Goal: Find specific page/section: Find specific page/section

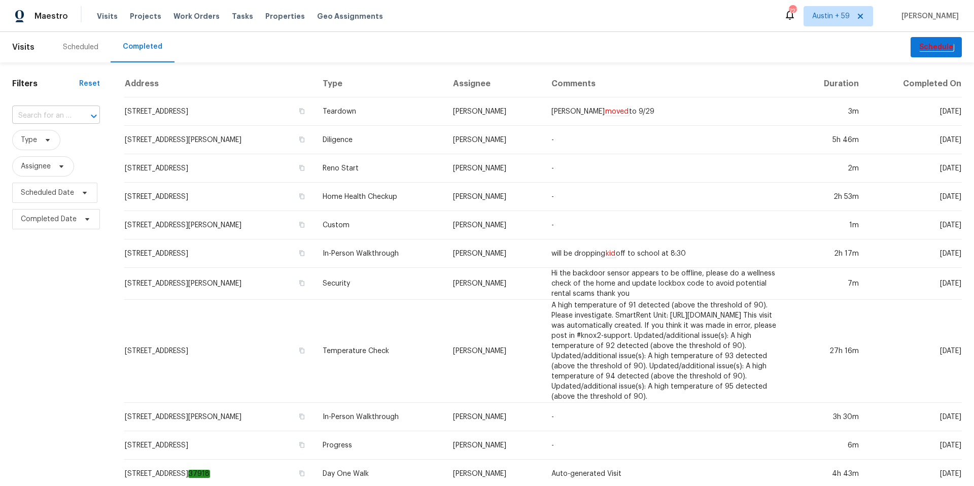
click at [62, 115] on input "text" at bounding box center [41, 116] width 59 height 16
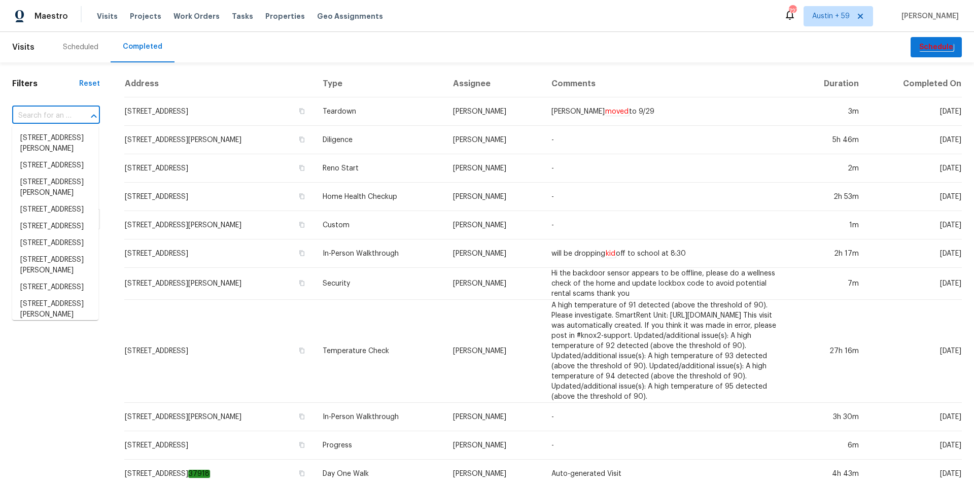
paste input "2451 Ivey Crest Cir, Tucker, GA 30084"
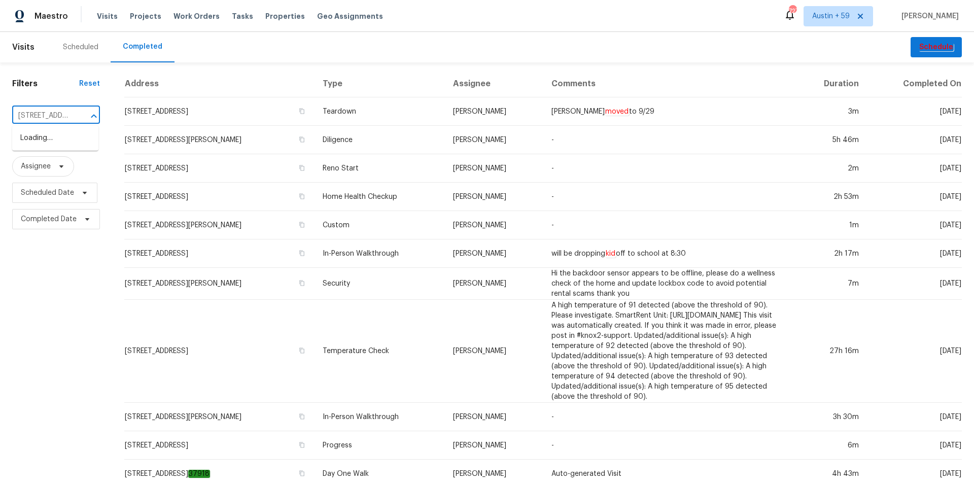
scroll to position [0, 73]
type input "2451 Ivey Crest Cir, Tucker, GA 30084"
click at [45, 152] on li "2451 Ivey Crest Cir, Tucker, GA 30084" at bounding box center [55, 149] width 86 height 38
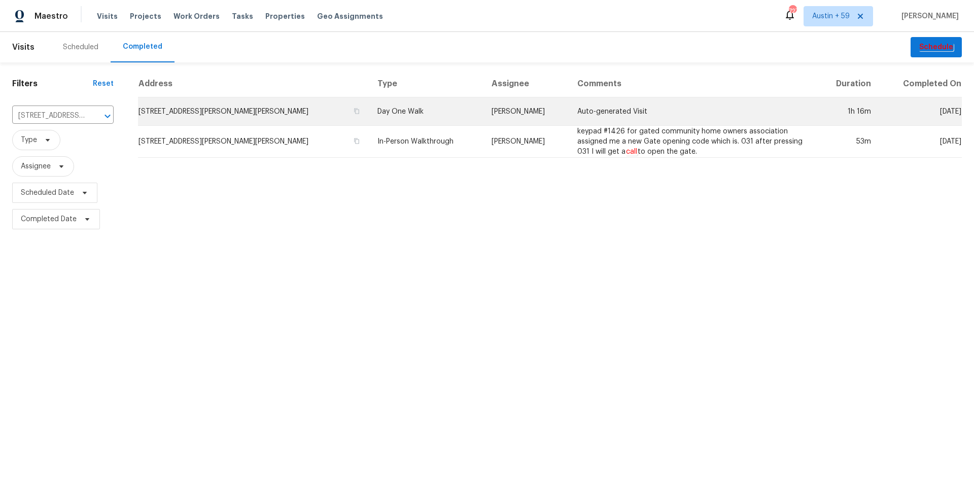
click at [369, 112] on td "Day One Walk" at bounding box center [426, 111] width 114 height 28
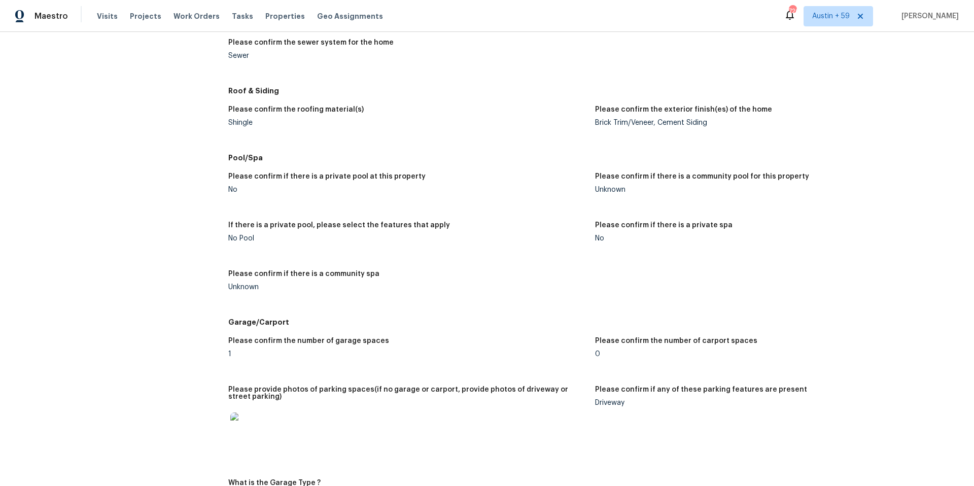
scroll to position [1533, 0]
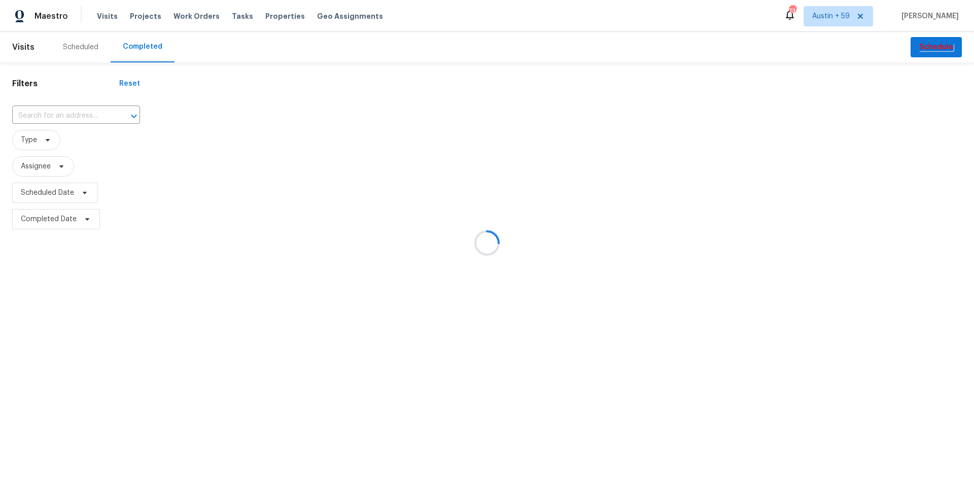
click at [79, 111] on div at bounding box center [487, 243] width 974 height 486
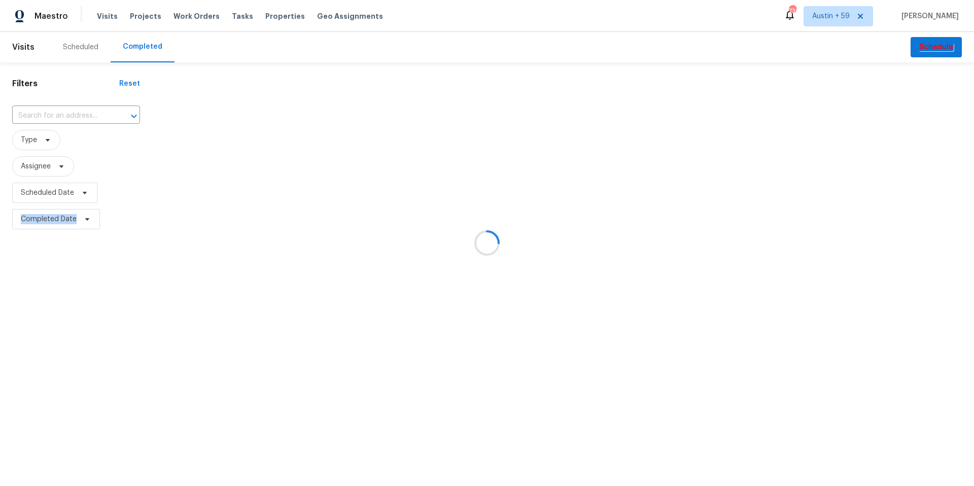
click at [79, 111] on div at bounding box center [487, 243] width 974 height 486
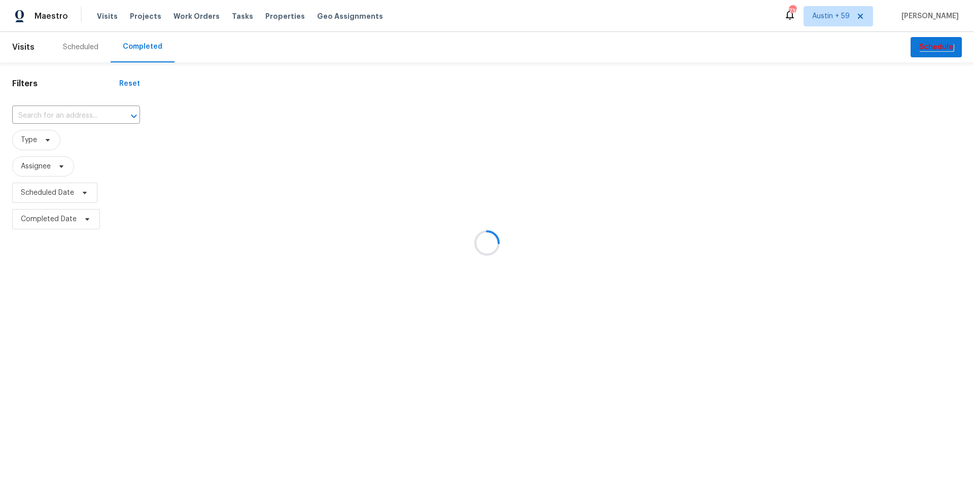
click at [79, 111] on div at bounding box center [487, 243] width 974 height 486
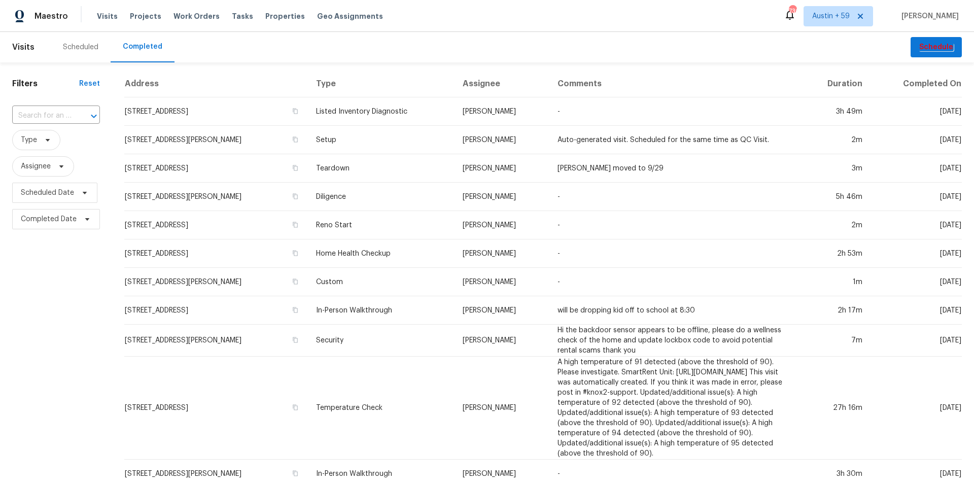
click at [79, 111] on div at bounding box center [87, 116] width 26 height 14
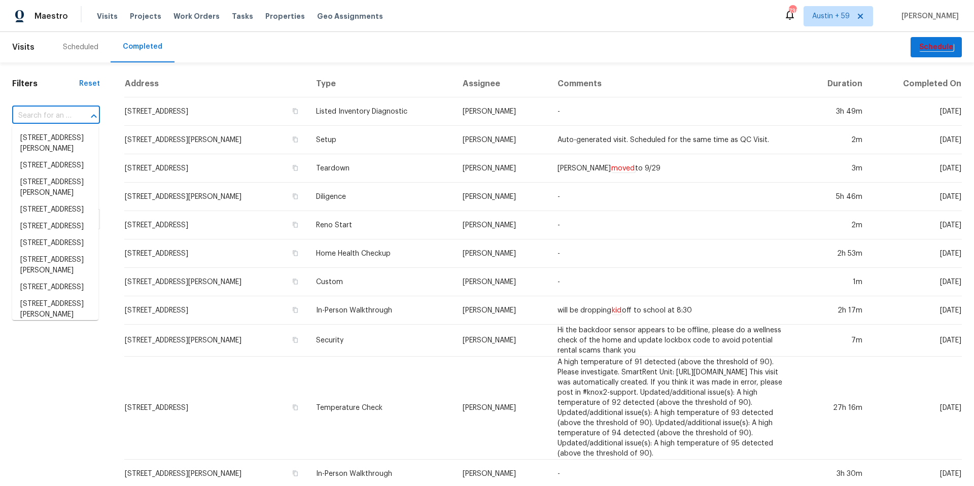
paste input "1107 N Cherry, Mesa, AZ 85201"
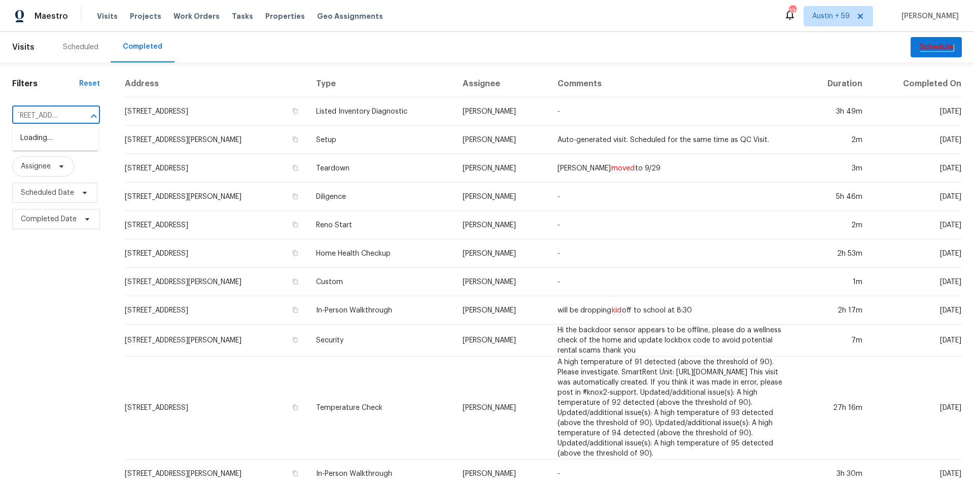
type input "1107 N Cherry, Mesa, AZ 85201"
click at [72, 141] on li "1107 N Cherry, Mesa, AZ 85201" at bounding box center [55, 138] width 86 height 17
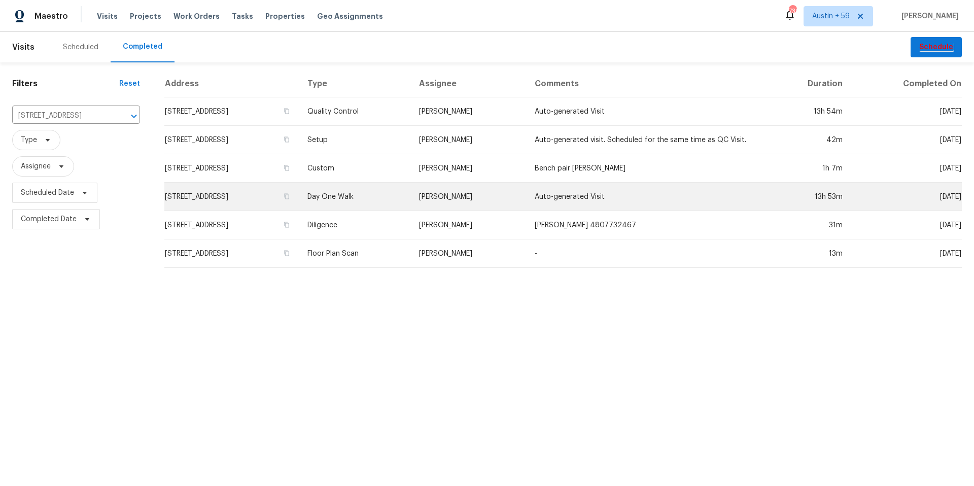
click at [372, 199] on td "Day One Walk" at bounding box center [355, 197] width 112 height 28
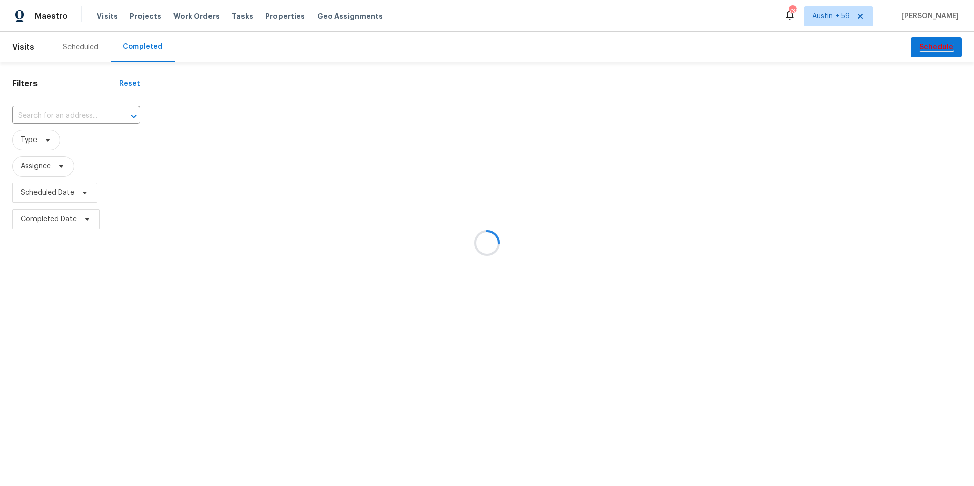
click at [69, 115] on div at bounding box center [487, 243] width 974 height 486
click at [69, 115] on input "text" at bounding box center [61, 116] width 99 height 16
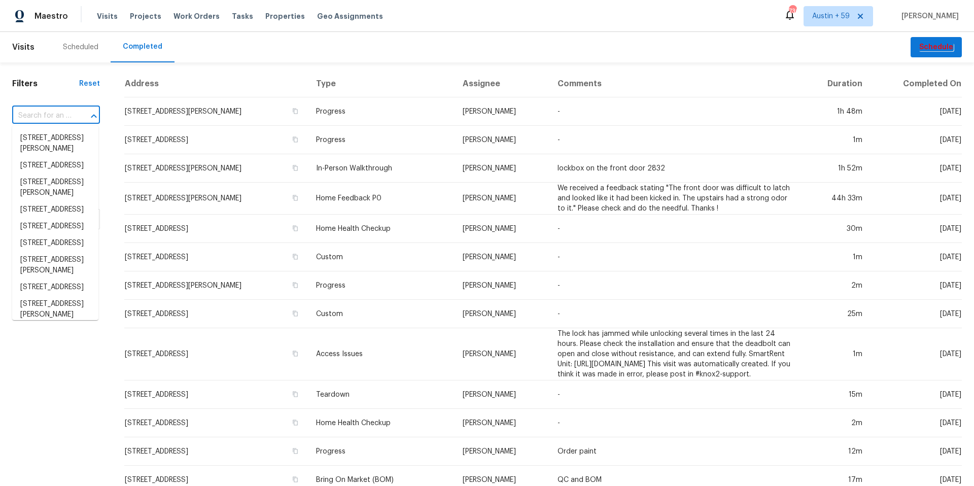
click at [69, 115] on input "text" at bounding box center [41, 116] width 59 height 16
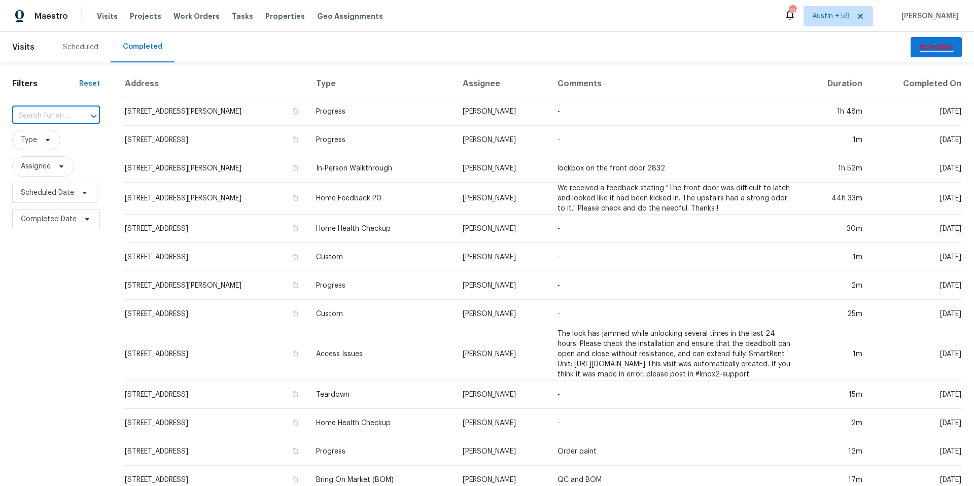
paste input "4704 E Laurel Ave, Gilbert, AZ 85234"
type input "4704 E Laurel Ave, Gilbert, AZ 85234"
drag, startPoint x: 70, startPoint y: 113, endPoint x: 53, endPoint y: 148, distance: 38.8
click at [53, 148] on body "Maestro Visits Projects Work Orders Tasks Properties Geo Assignments 736 Austin…" at bounding box center [487, 243] width 974 height 486
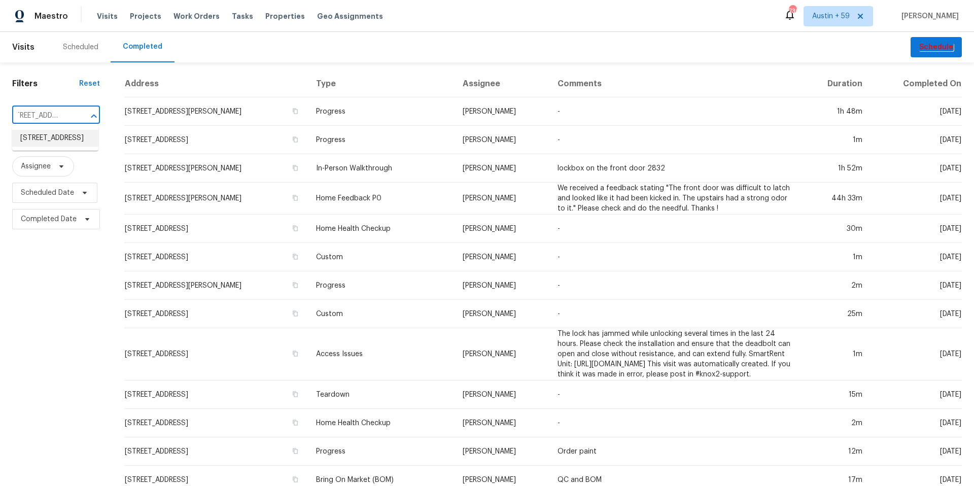
click at [58, 141] on li "4704 E Laurel Ave, Gilbert, AZ 85234" at bounding box center [55, 138] width 86 height 17
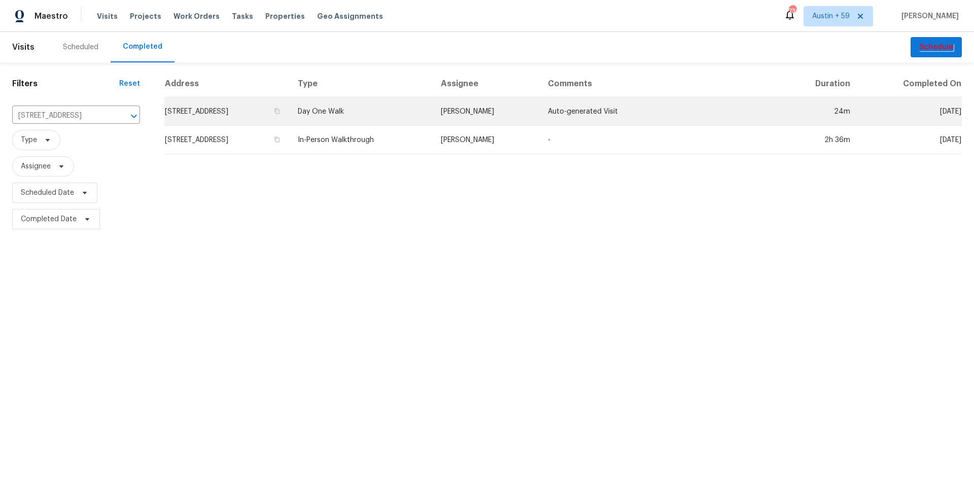
click at [396, 111] on td "Day One Walk" at bounding box center [361, 111] width 143 height 28
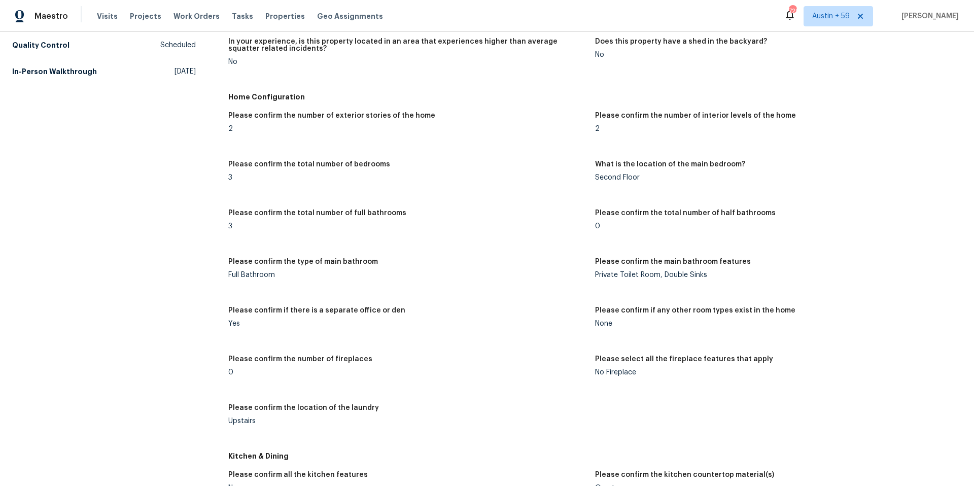
scroll to position [142, 0]
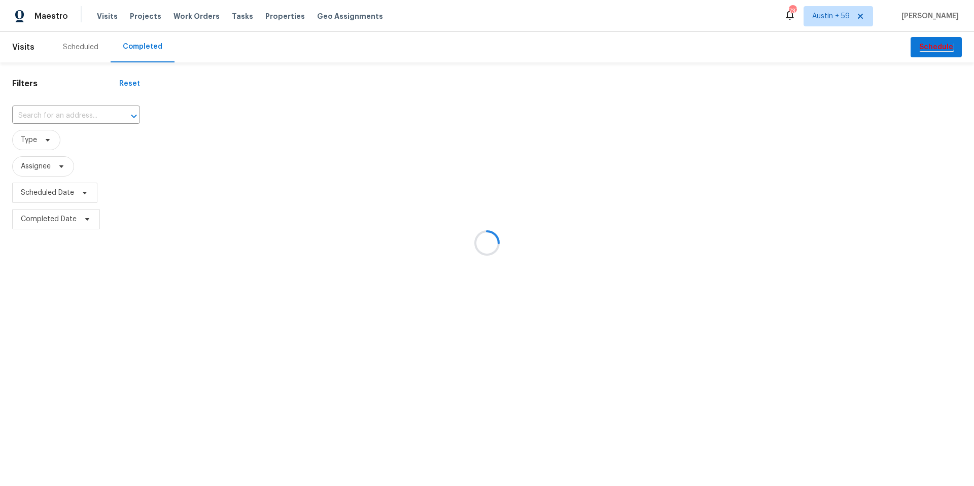
click at [86, 117] on div at bounding box center [487, 243] width 974 height 486
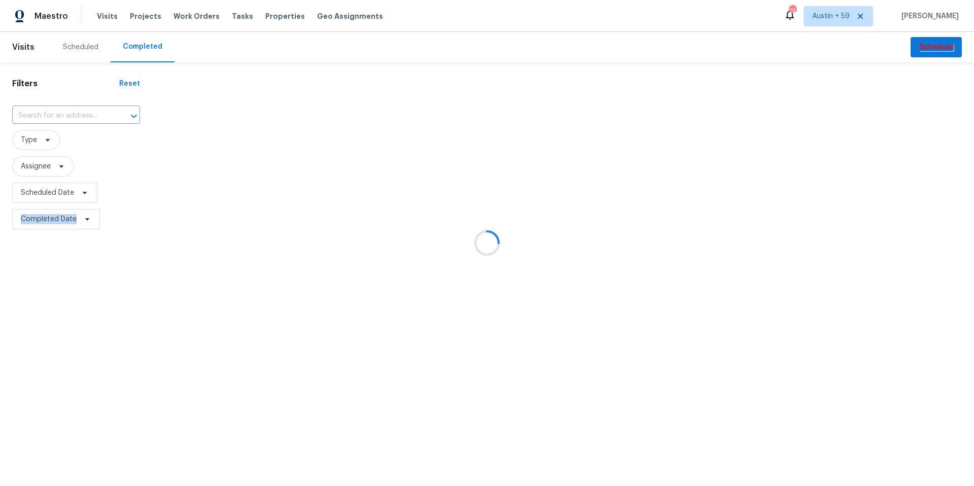
click at [86, 117] on div at bounding box center [487, 243] width 974 height 486
click at [128, 117] on icon "Open" at bounding box center [134, 116] width 12 height 12
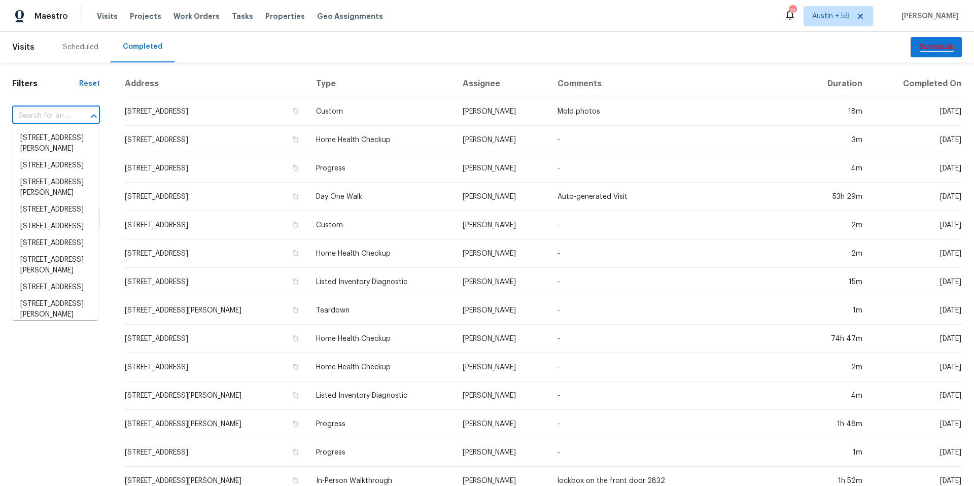
click at [88, 117] on icon "Close" at bounding box center [94, 116] width 12 height 12
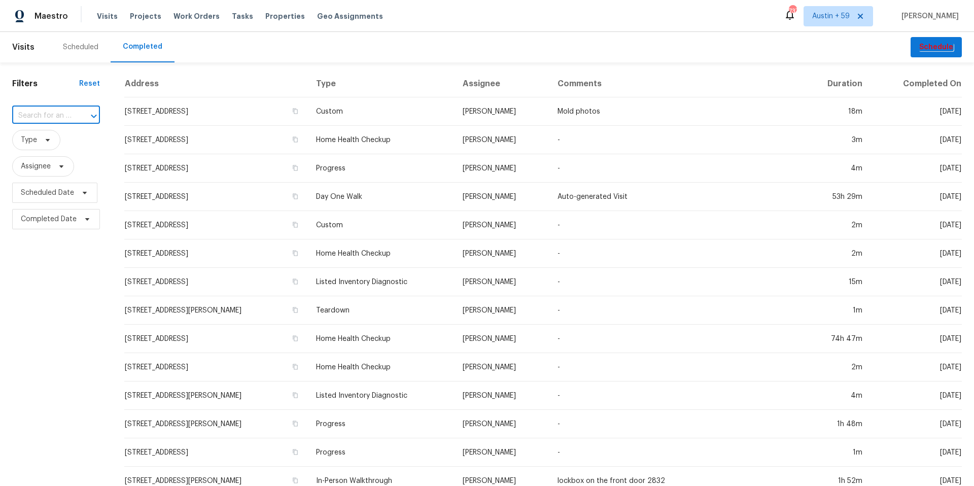
click at [55, 112] on input "text" at bounding box center [41, 116] width 59 height 16
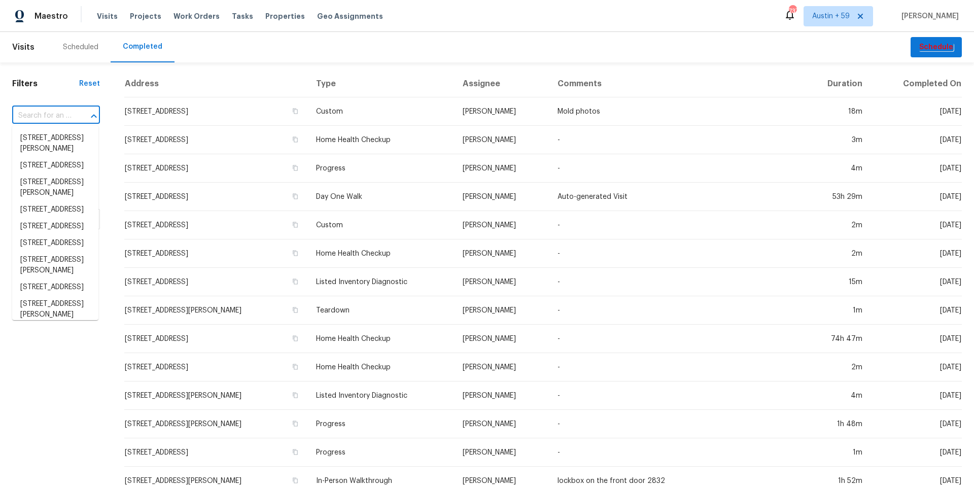
paste input "[STREET_ADDRESS][PERSON_NAME]"
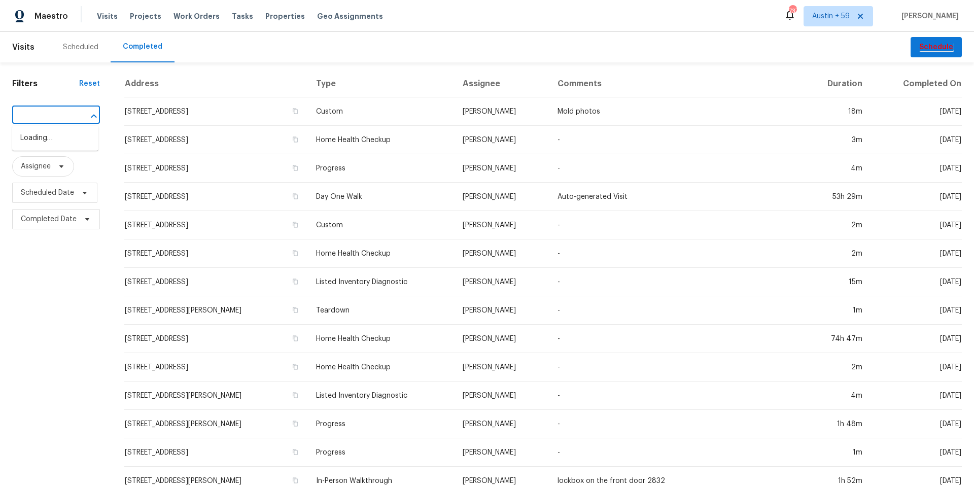
type input "[STREET_ADDRESS][PERSON_NAME]"
click at [54, 139] on li "[STREET_ADDRESS][PERSON_NAME]" at bounding box center [55, 143] width 86 height 27
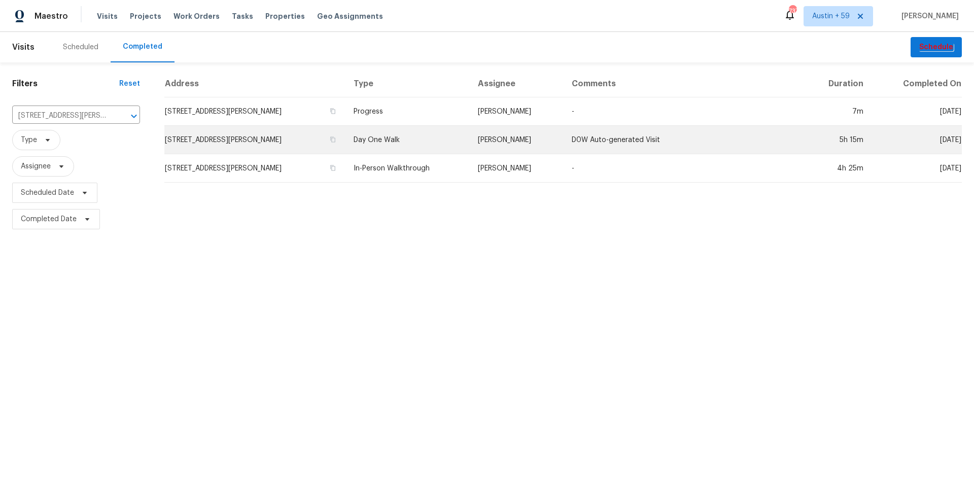
click at [381, 139] on td "Day One Walk" at bounding box center [407, 140] width 124 height 28
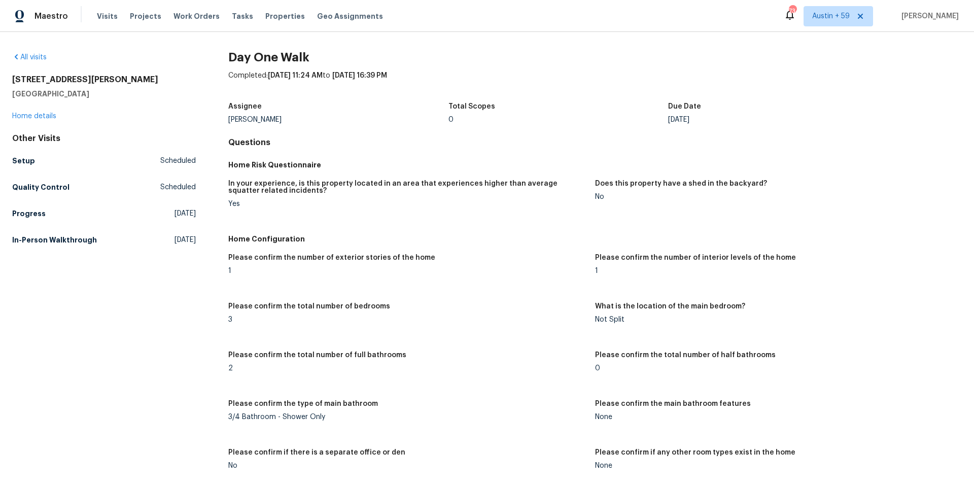
click at [540, 229] on div "In your experience, is this property located in an area that experiences higher…" at bounding box center [595, 202] width 734 height 56
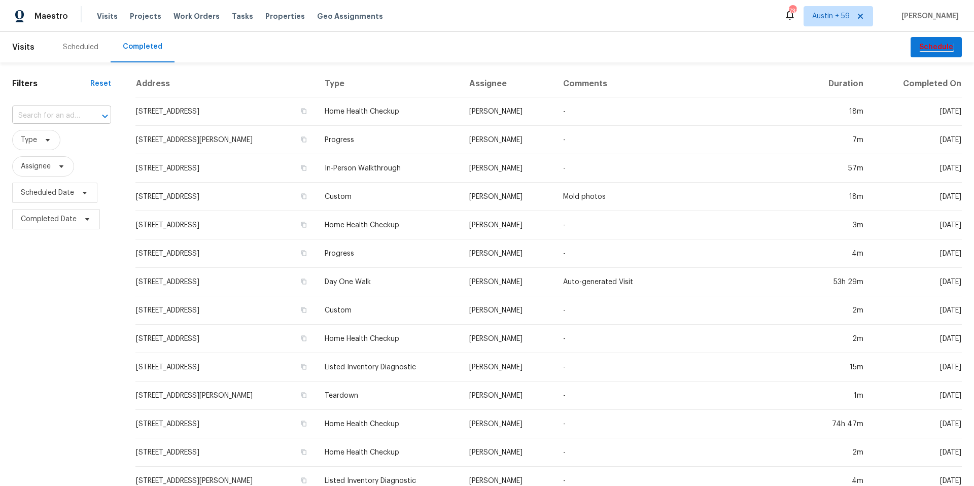
click at [51, 113] on input "text" at bounding box center [47, 116] width 71 height 16
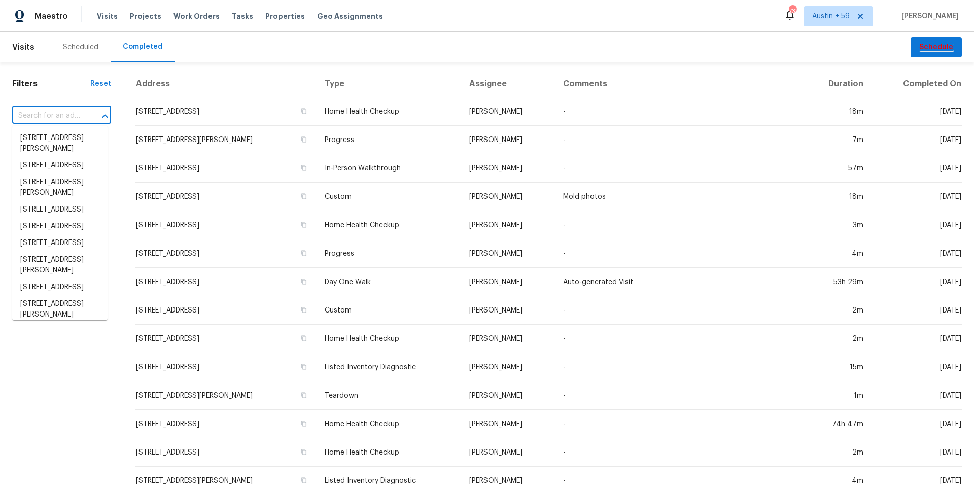
paste input "[STREET_ADDRESS]"
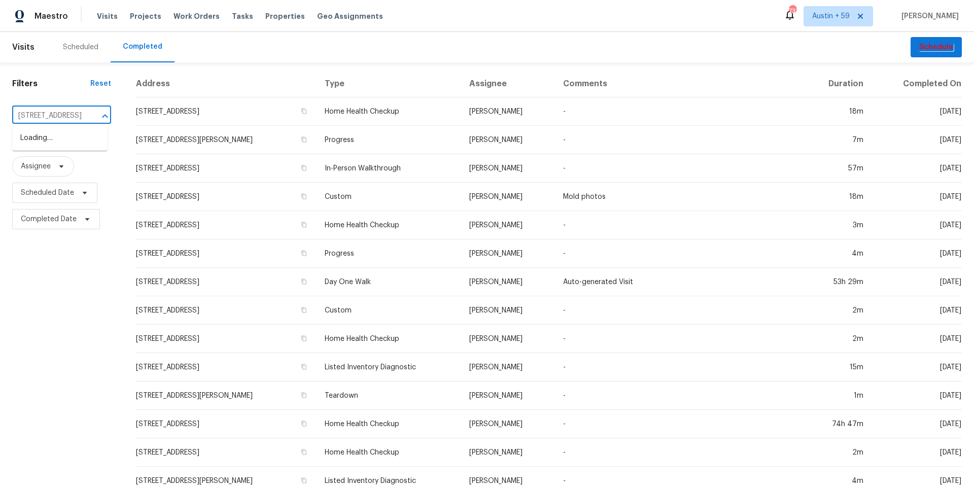
type input "[STREET_ADDRESS]"
click at [35, 147] on li "[STREET_ADDRESS]" at bounding box center [59, 138] width 95 height 17
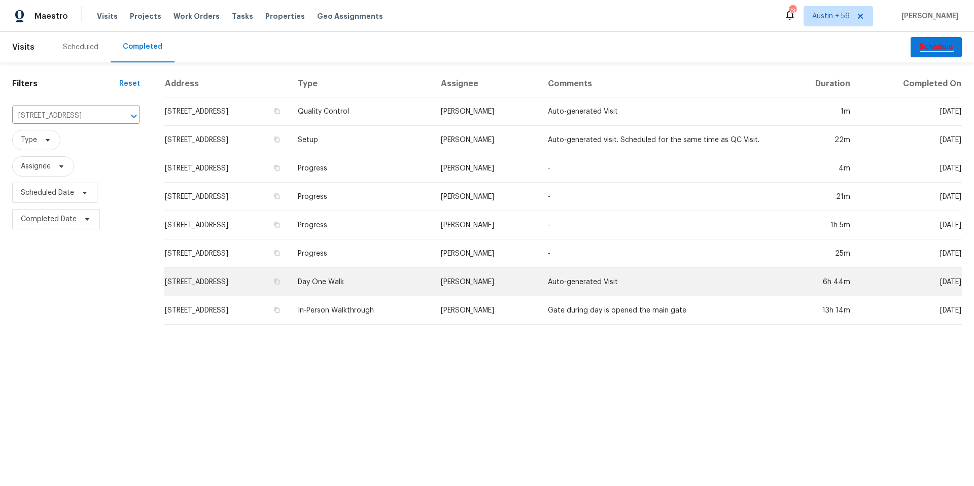
click at [428, 277] on td "Day One Walk" at bounding box center [361, 282] width 143 height 28
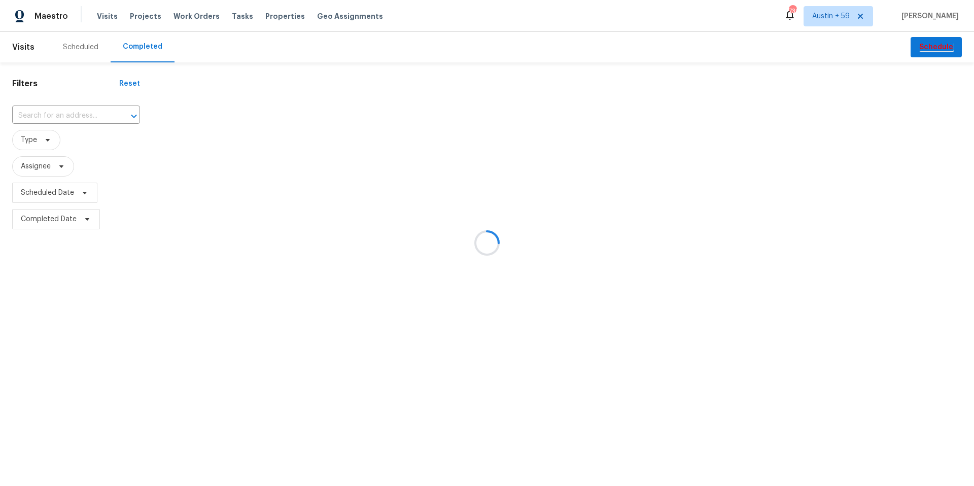
click at [95, 112] on div at bounding box center [487, 243] width 974 height 486
click at [95, 115] on div at bounding box center [487, 243] width 974 height 486
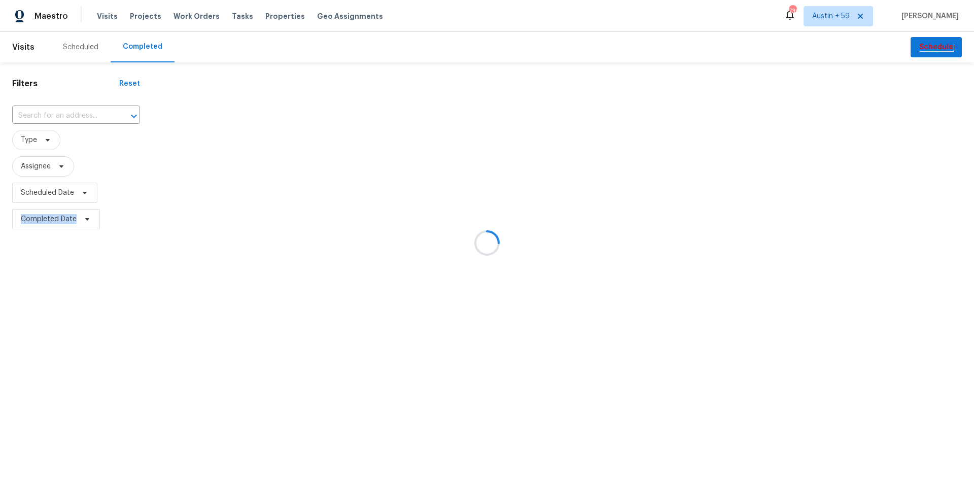
click at [95, 115] on div at bounding box center [487, 243] width 974 height 486
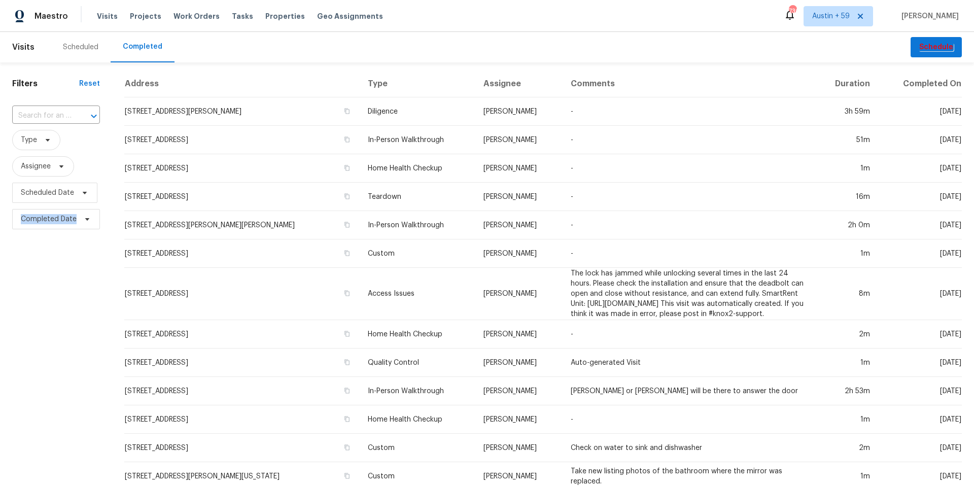
click at [95, 115] on icon "Open" at bounding box center [94, 116] width 12 height 12
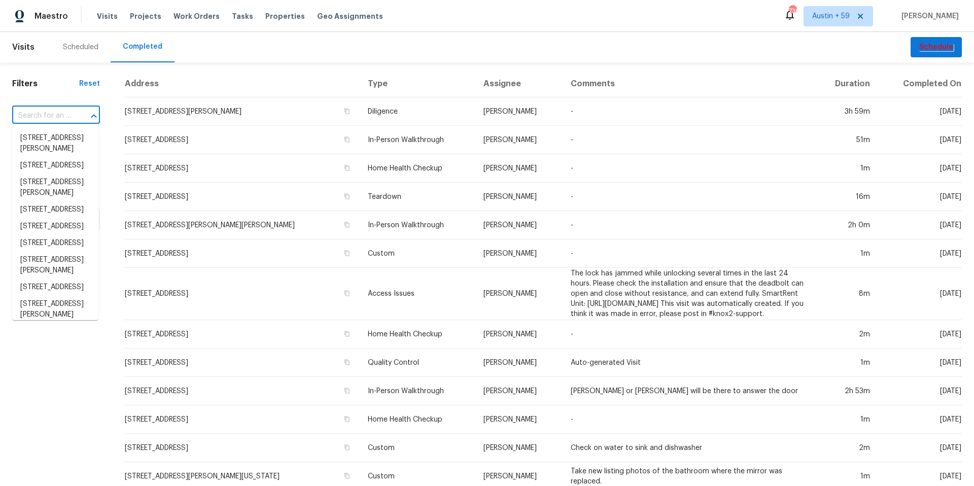
paste input "121 Coley Rd, Salisbury, NC 28146"
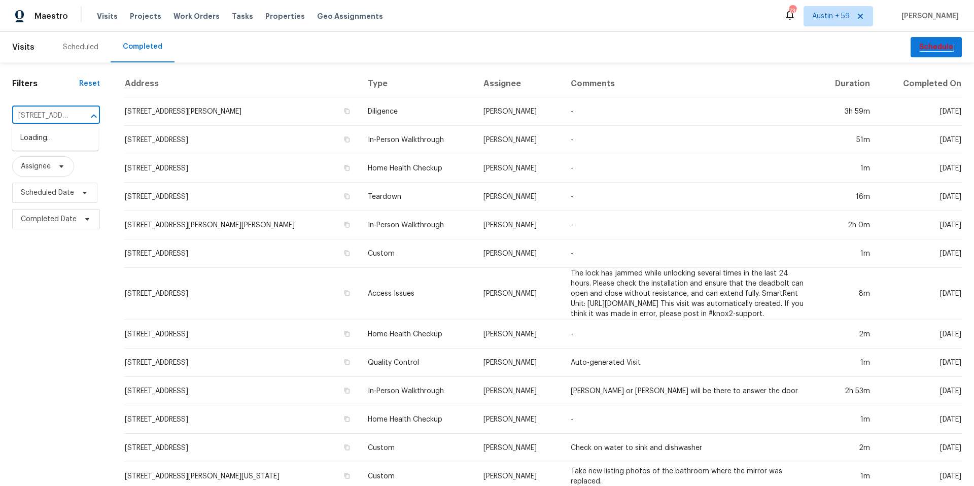
scroll to position [0, 59]
type input "121 Coley Rd, Salisbury, NC 28146"
click at [38, 146] on li "121 Coley Rd, Salisbury, NC 28146" at bounding box center [55, 143] width 86 height 27
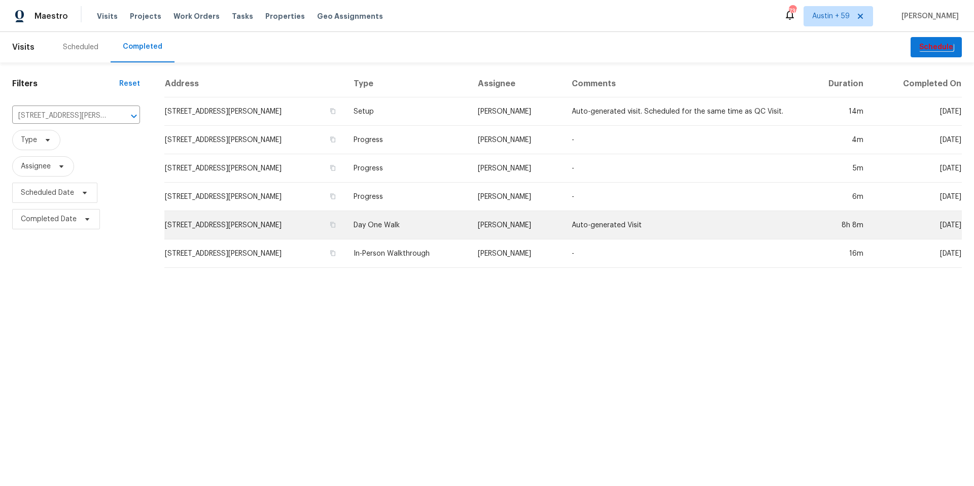
click at [386, 223] on td "Day One Walk" at bounding box center [407, 225] width 124 height 28
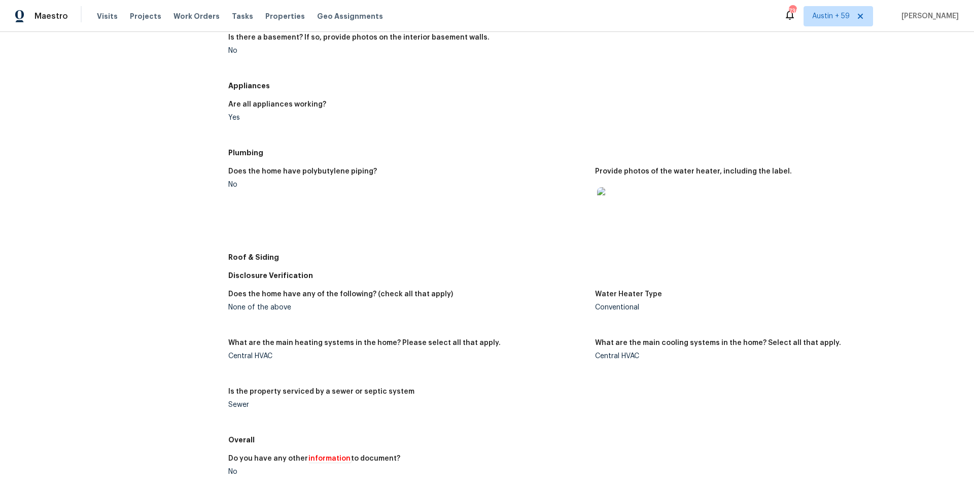
scroll to position [477, 0]
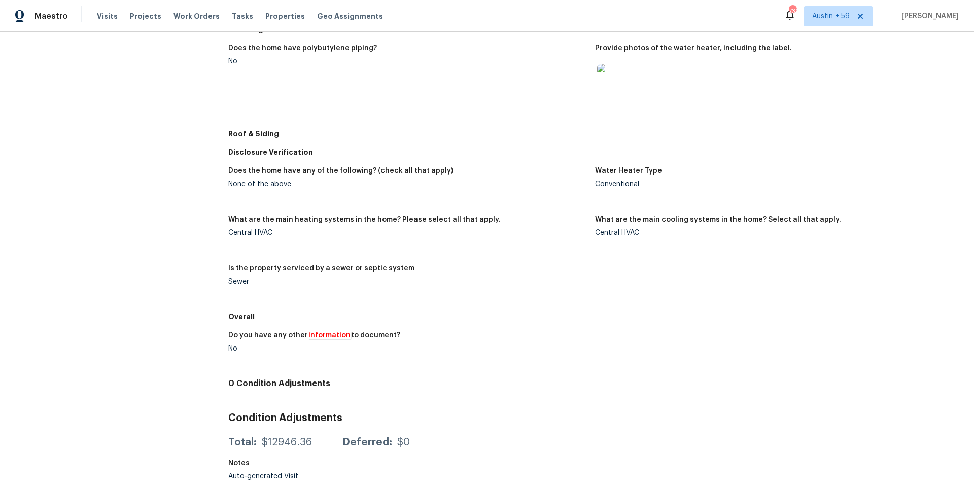
click at [801, 138] on h5 "Roof & Siding" at bounding box center [595, 134] width 734 height 10
